Goal: Use online tool/utility: Utilize a website feature to perform a specific function

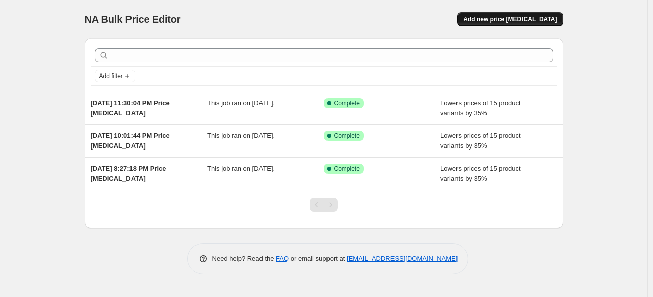
click at [535, 16] on span "Add new price [MEDICAL_DATA]" at bounding box center [510, 19] width 94 height 8
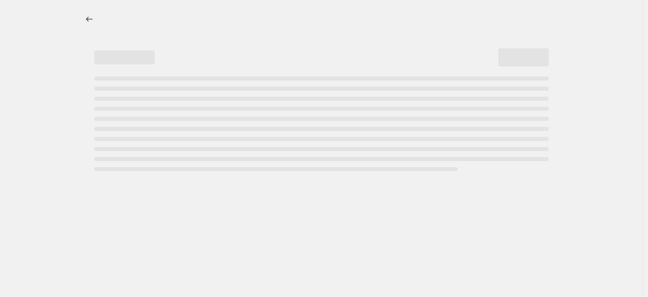
select select "percentage"
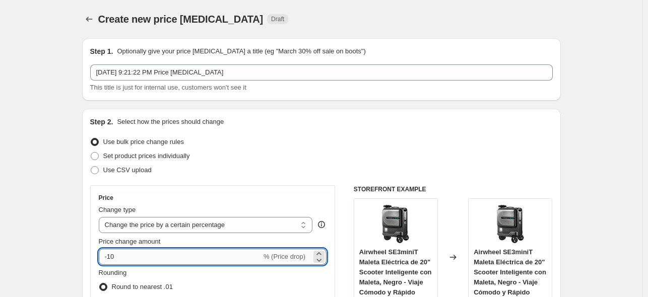
click at [191, 253] on input "-10" at bounding box center [180, 257] width 163 height 16
type input "-1"
type input "-35"
click at [91, 254] on div "Step 2. Select how the prices should change Use bulk price change rules Set pro…" at bounding box center [321, 285] width 478 height 353
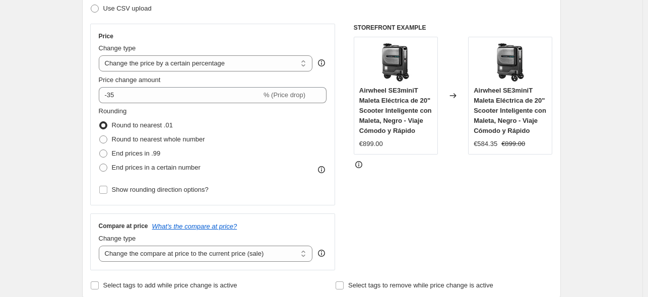
scroll to position [179, 0]
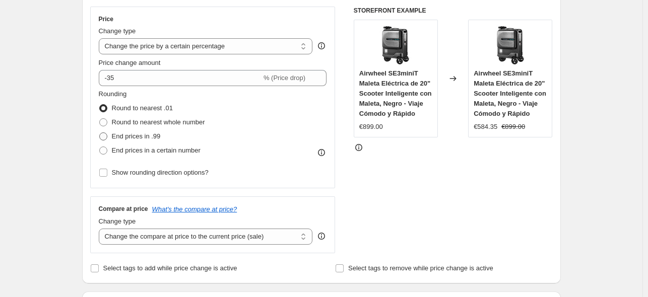
click at [140, 141] on span "End prices in .99" at bounding box center [136, 136] width 49 height 10
click at [100, 133] on input "End prices in .99" at bounding box center [99, 132] width 1 height 1
radio input "true"
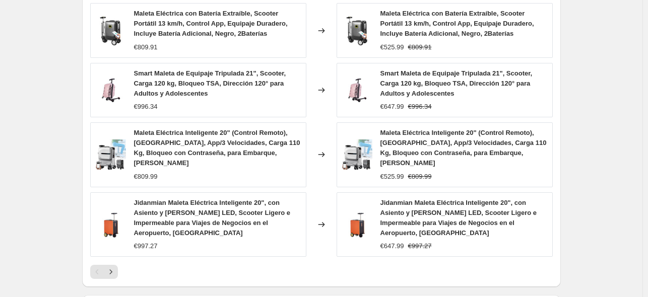
scroll to position [775, 0]
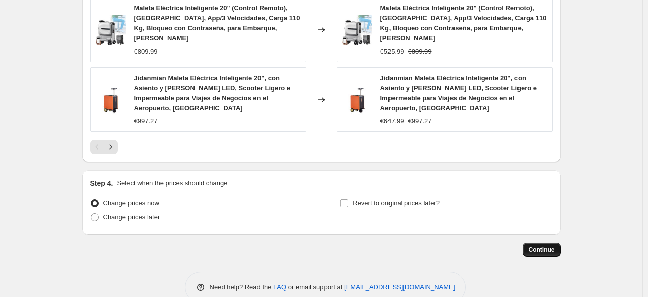
click at [557, 243] on button "Continue" at bounding box center [541, 250] width 38 height 14
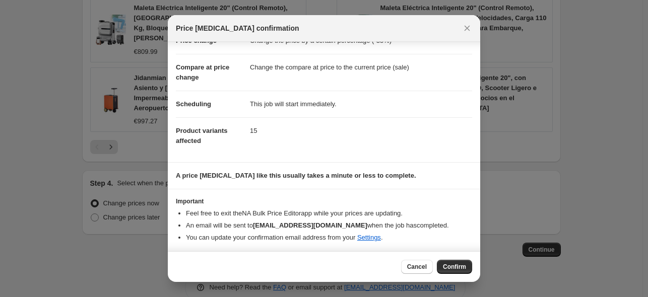
scroll to position [33, 0]
click at [459, 266] on span "Confirm" at bounding box center [454, 267] width 23 height 8
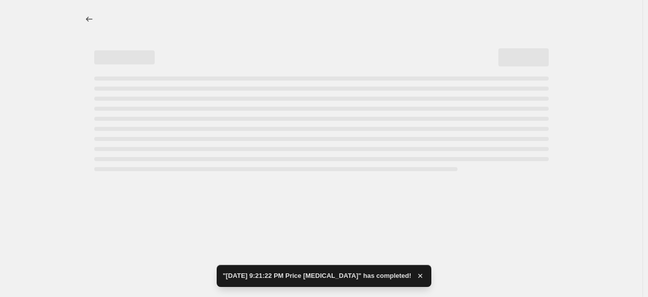
select select "percentage"
